Goal: Information Seeking & Learning: Learn about a topic

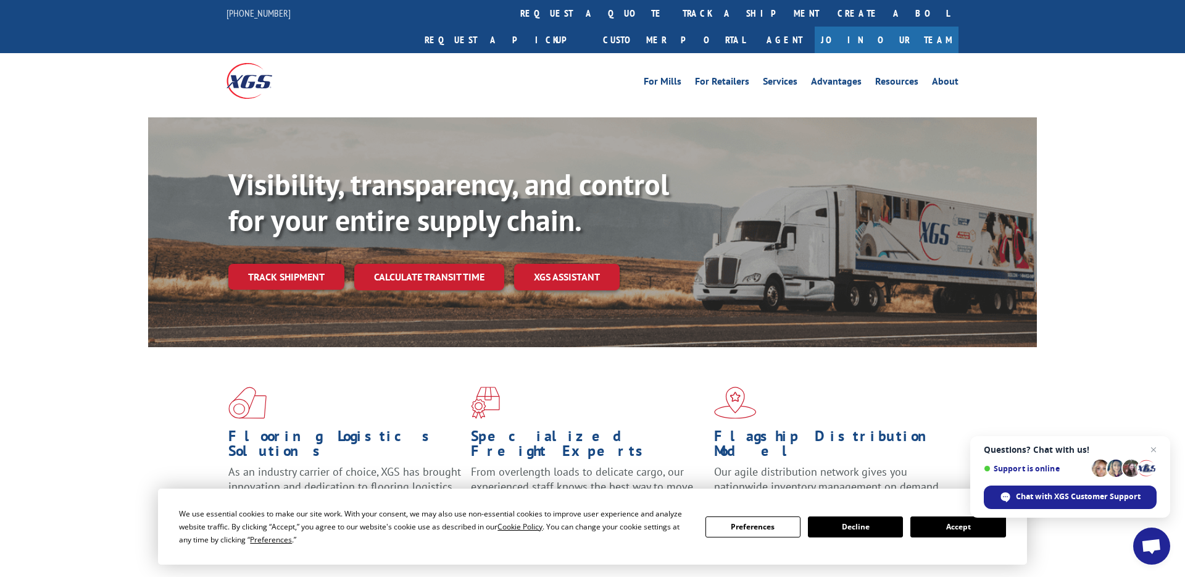
click at [969, 59] on div "For Mills For Retailers Services Advantages Resources About For Mills For Retai…" at bounding box center [592, 80] width 1185 height 55
click at [950, 77] on link "About" at bounding box center [945, 84] width 27 height 14
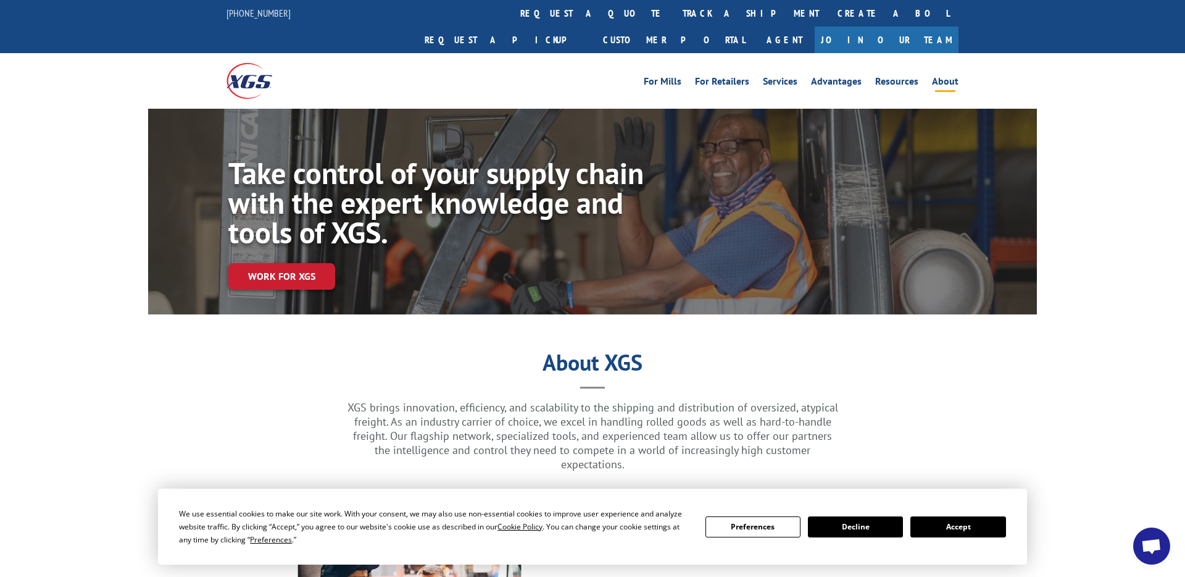
click at [961, 520] on button "Accept" at bounding box center [958, 526] width 95 height 21
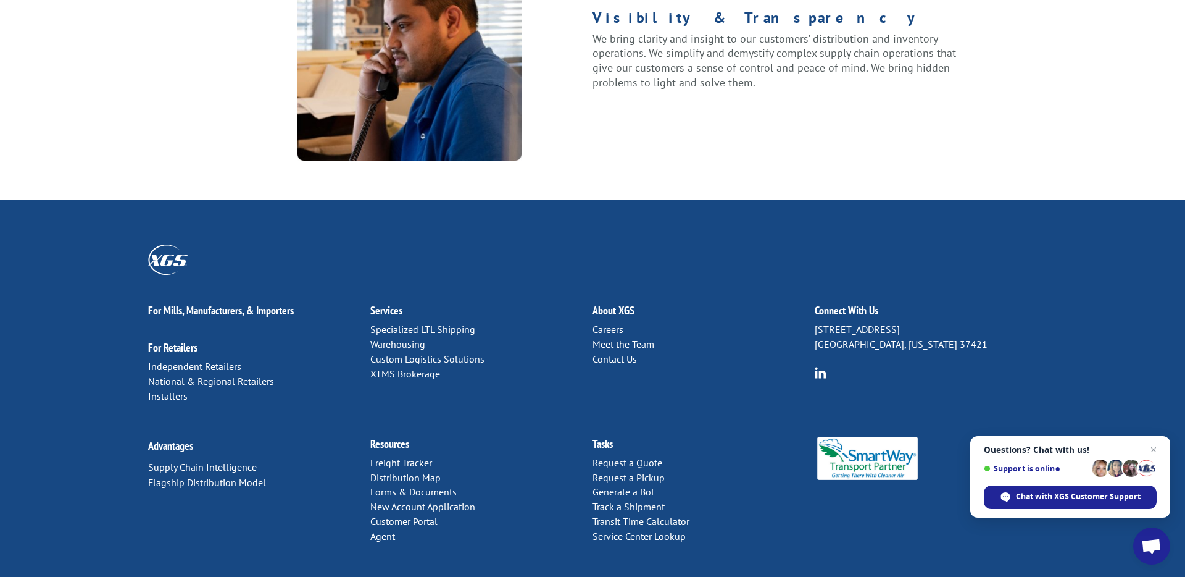
scroll to position [1574, 0]
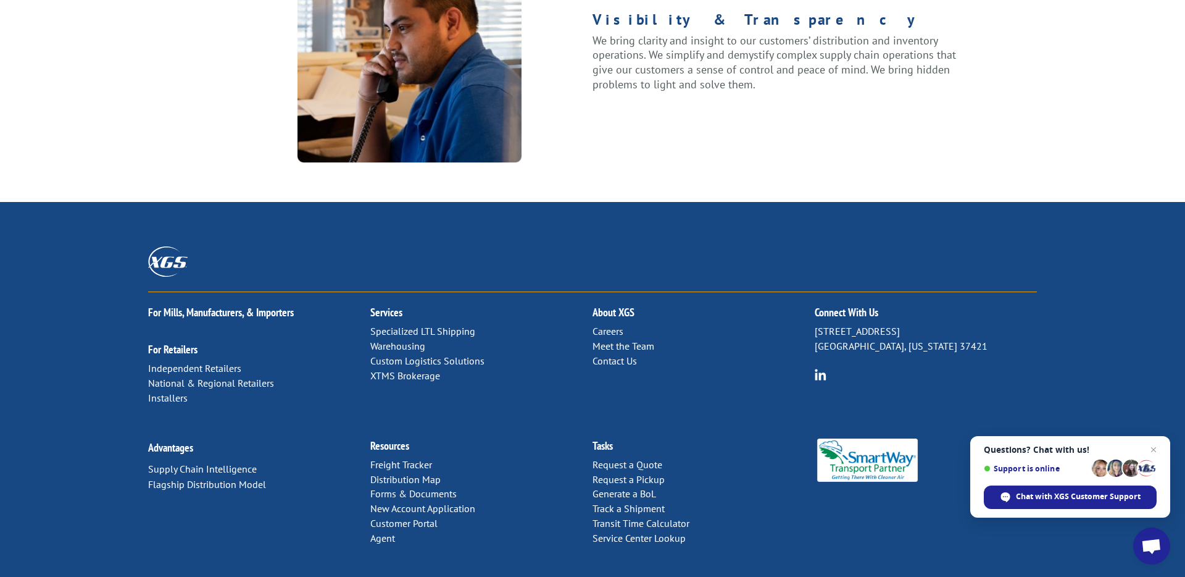
click at [617, 340] on link "Meet the Team" at bounding box center [624, 346] width 62 height 12
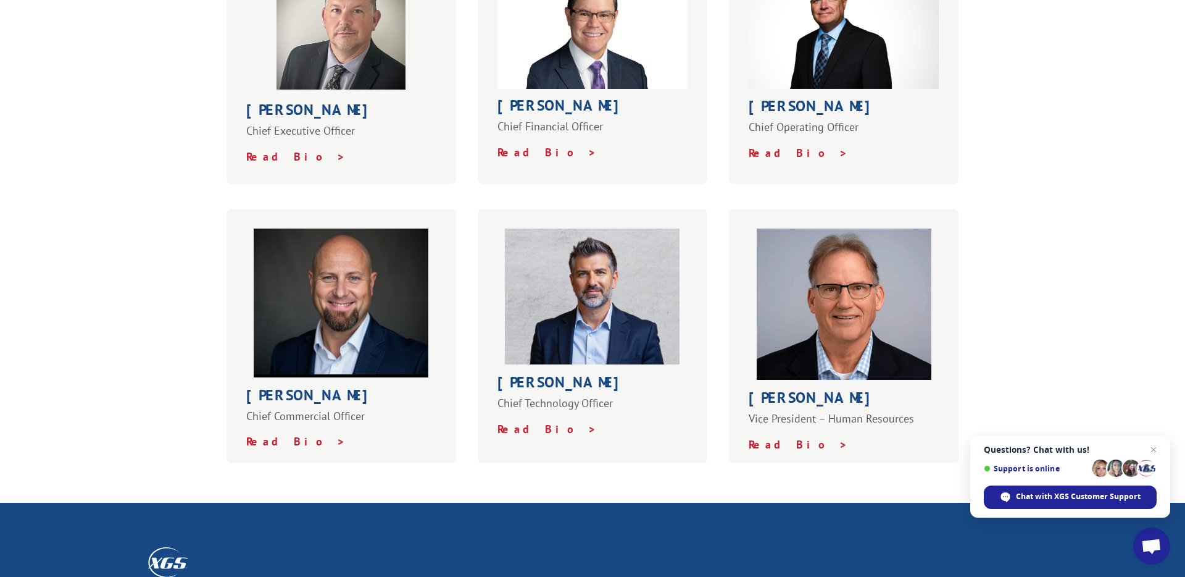
scroll to position [532, 0]
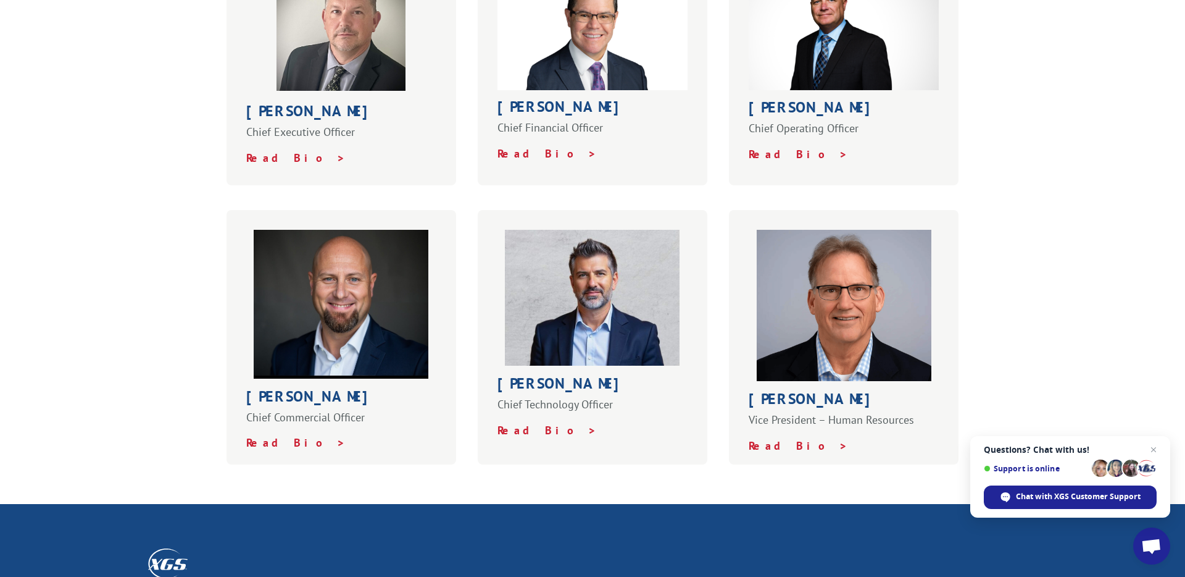
drag, startPoint x: 9, startPoint y: 269, endPoint x: 3, endPoint y: 267, distance: 6.3
click at [3, 267] on div "Meet the XGS Team From the corner office to the business office to the warehous…" at bounding box center [592, 162] width 1185 height 683
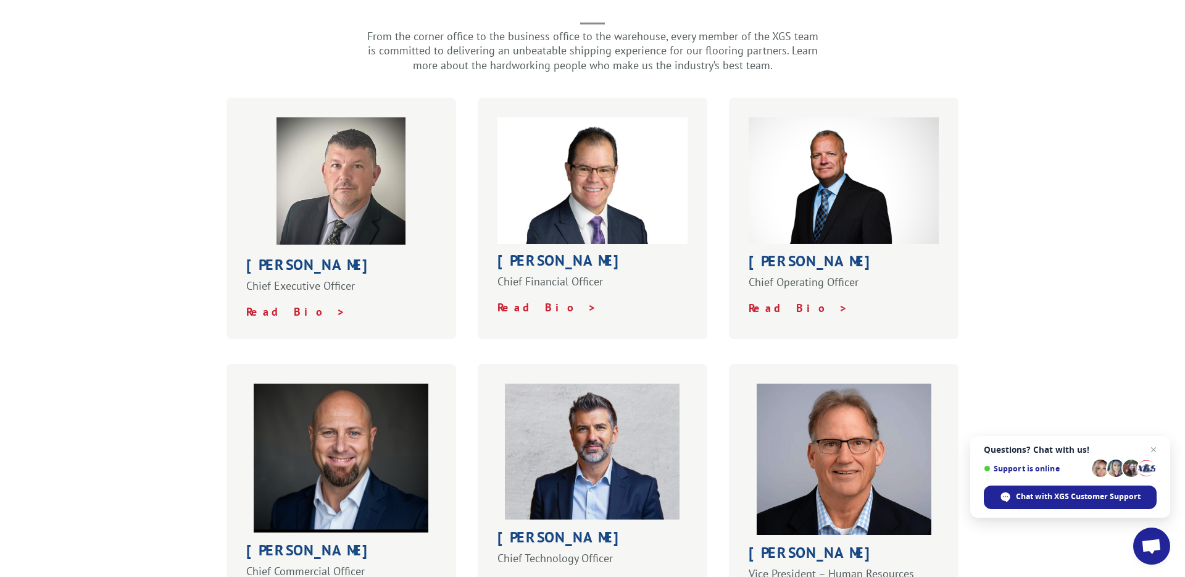
scroll to position [387, 0]
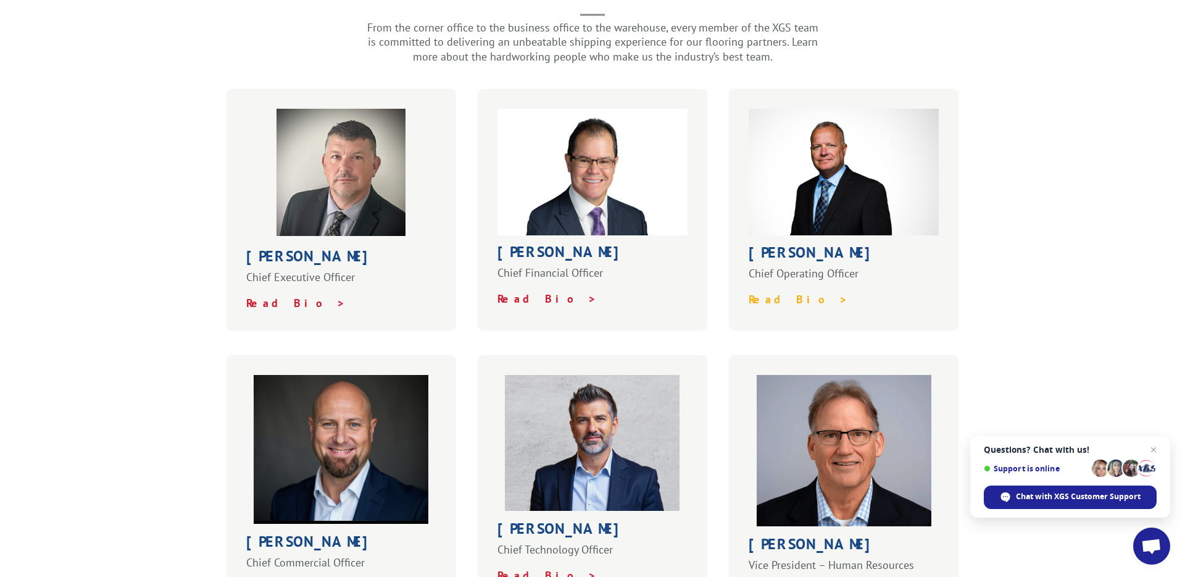
click at [762, 292] on strong "Read Bio >" at bounding box center [798, 299] width 99 height 14
